Goal: Task Accomplishment & Management: Manage account settings

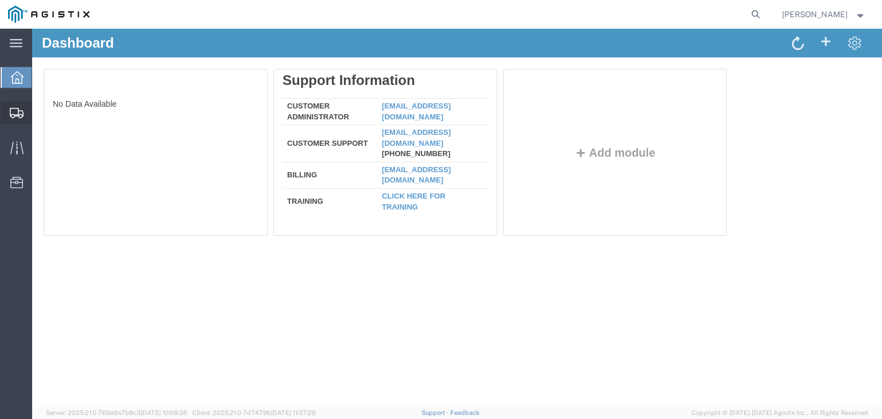
click at [8, 110] on div at bounding box center [17, 112] width 32 height 23
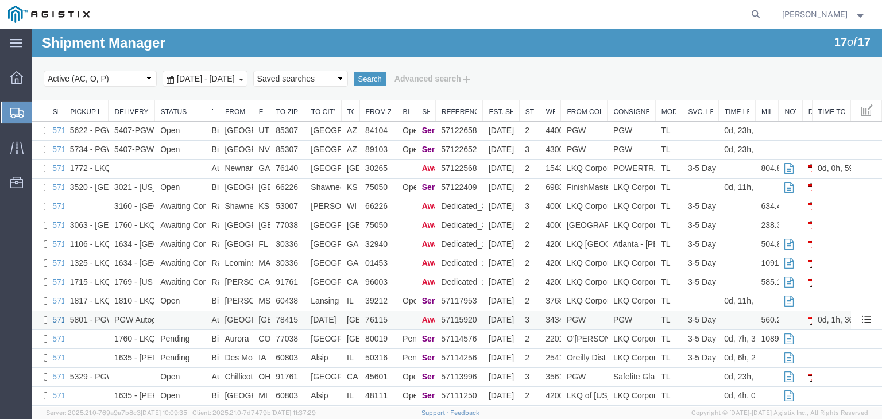
click at [53, 320] on link "57115920" at bounding box center [70, 319] width 36 height 9
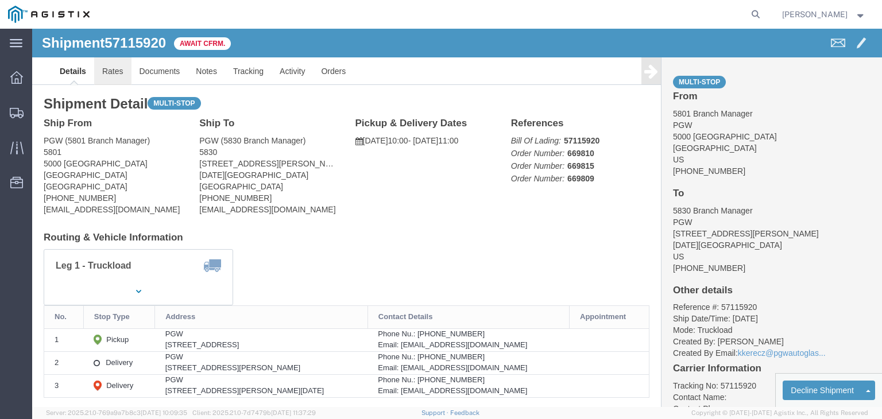
click link "Rates"
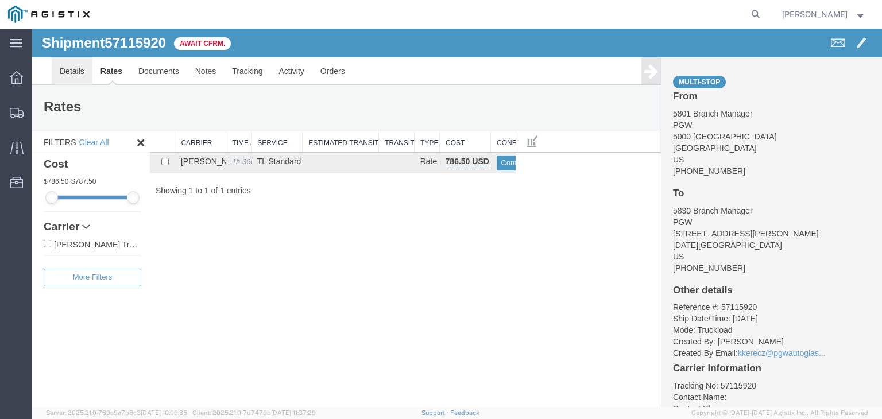
click at [64, 76] on link "Details" at bounding box center [72, 71] width 41 height 28
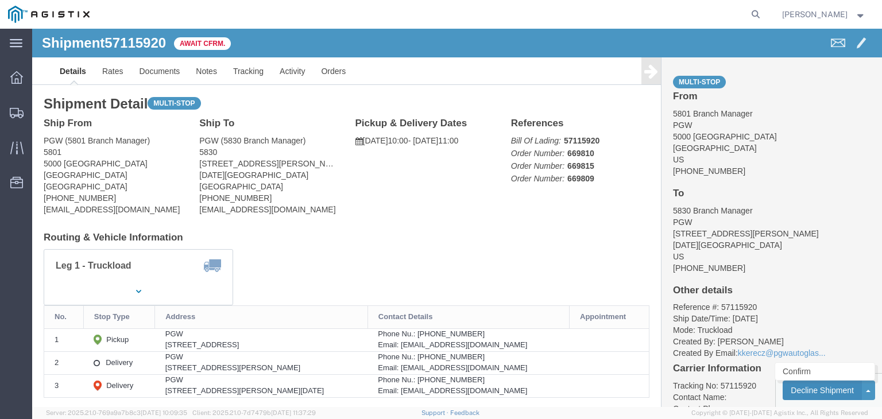
click button "Decline Shipment"
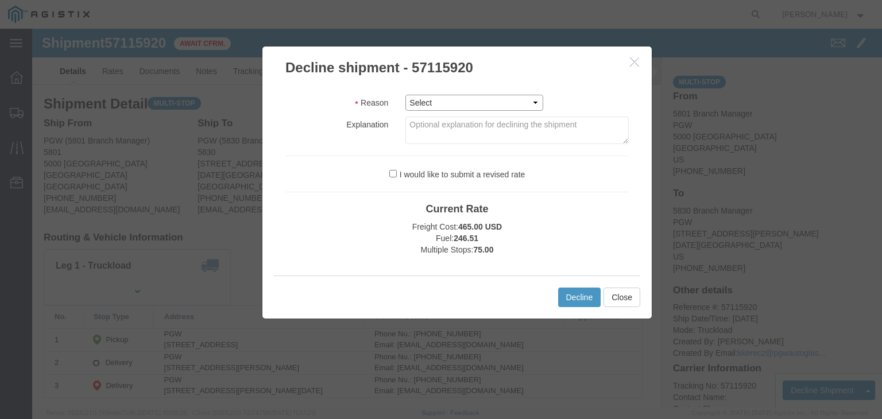
click select "Select Can't haul at contracted rate Can't meet deliver by date / time Can't me…"
select select "Can't haul at contracted rate"
click select "Select Can't haul at contracted rate Can't meet deliver by date / time Can't me…"
click button "Decline"
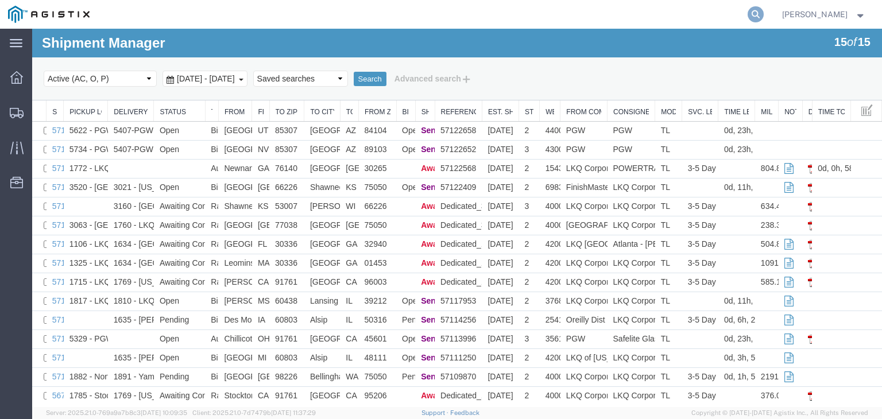
click at [764, 14] on icon at bounding box center [756, 14] width 16 height 16
paste input "8861095"
type input "8861095"
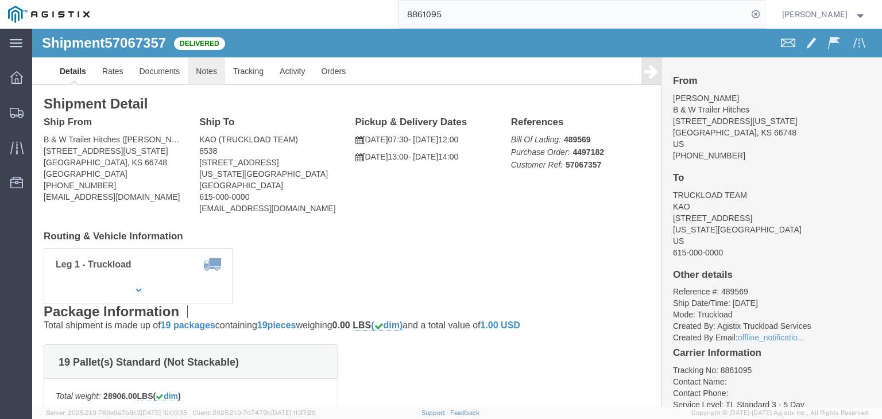
click link "Notes"
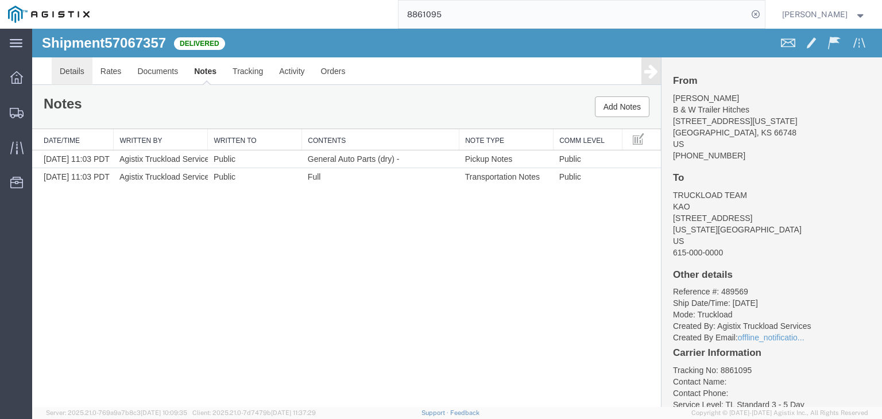
click at [66, 74] on link "Details" at bounding box center [72, 71] width 41 height 28
